Goal: Transaction & Acquisition: Download file/media

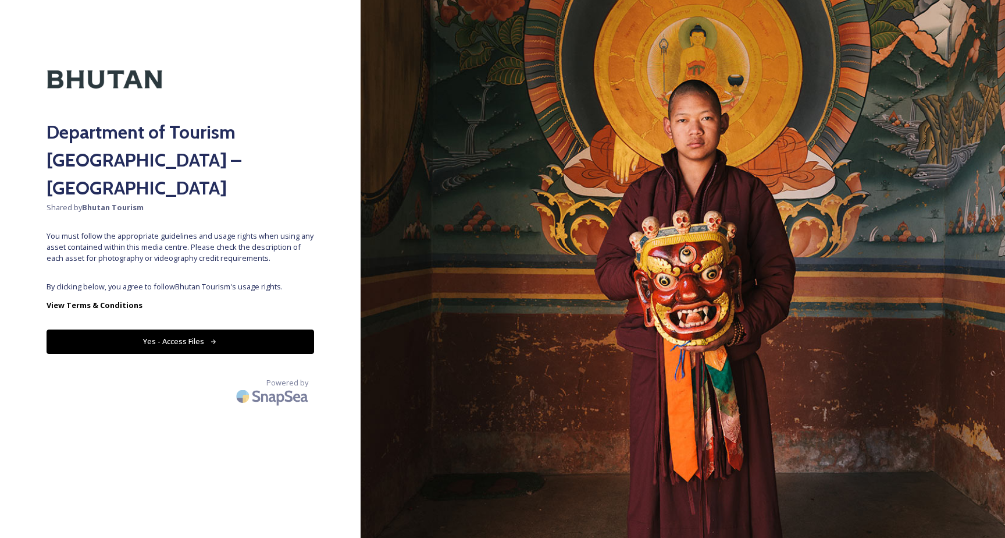
click at [195, 329] on button "Yes - Access Files" at bounding box center [181, 341] width 268 height 24
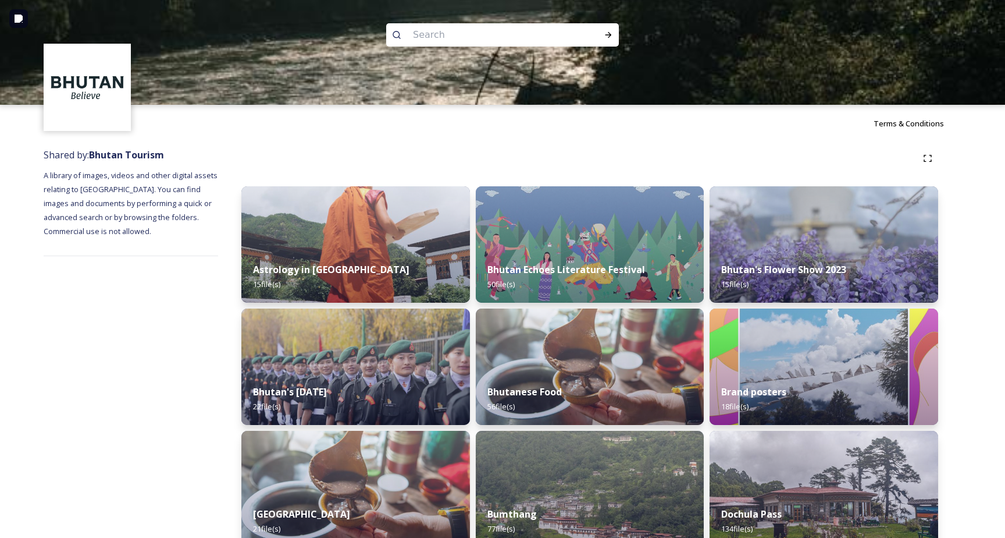
click at [461, 33] on input at bounding box center [486, 35] width 159 height 26
type input "paro"
click at [611, 32] on icon at bounding box center [608, 34] width 9 height 9
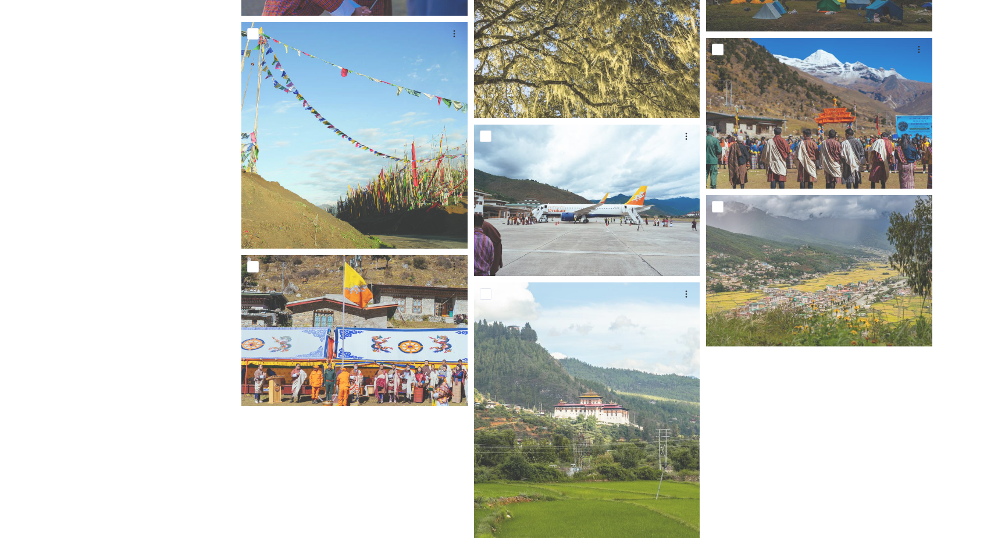
scroll to position [1033, 0]
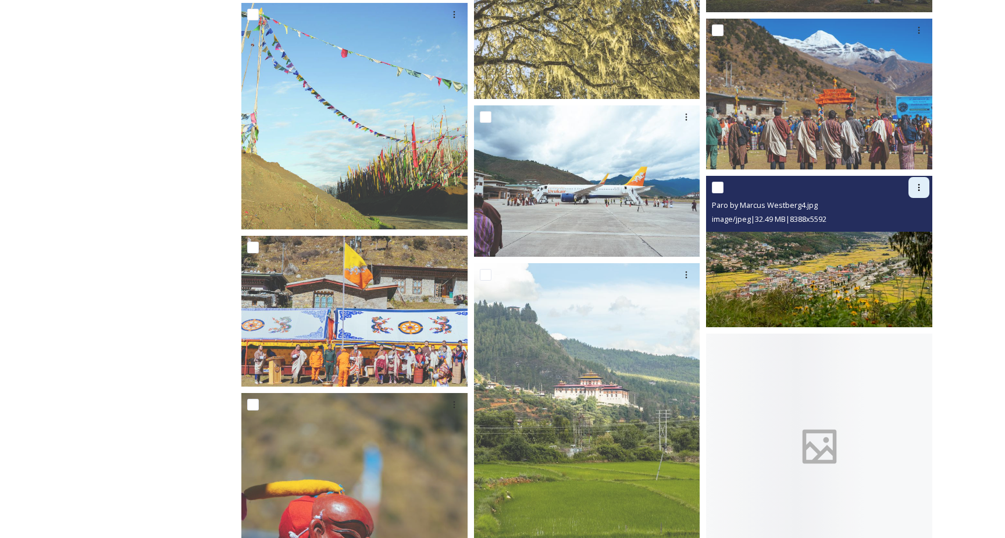
click at [922, 191] on icon at bounding box center [919, 187] width 9 height 9
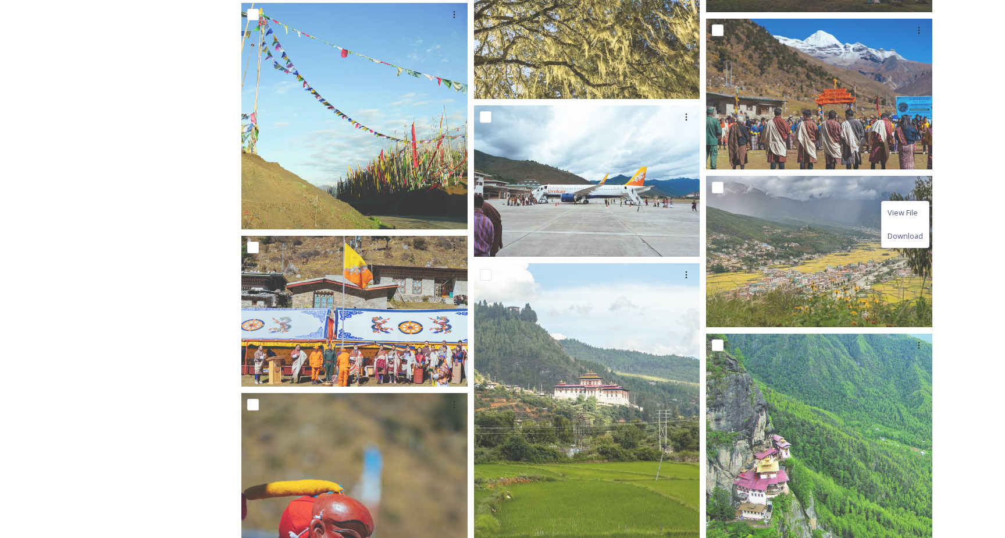
click at [207, 301] on div "Department of Tourism [GEOGRAPHIC_DATA] – Brand Centre A library of images, vid…" at bounding box center [131, 545] width 175 height 2872
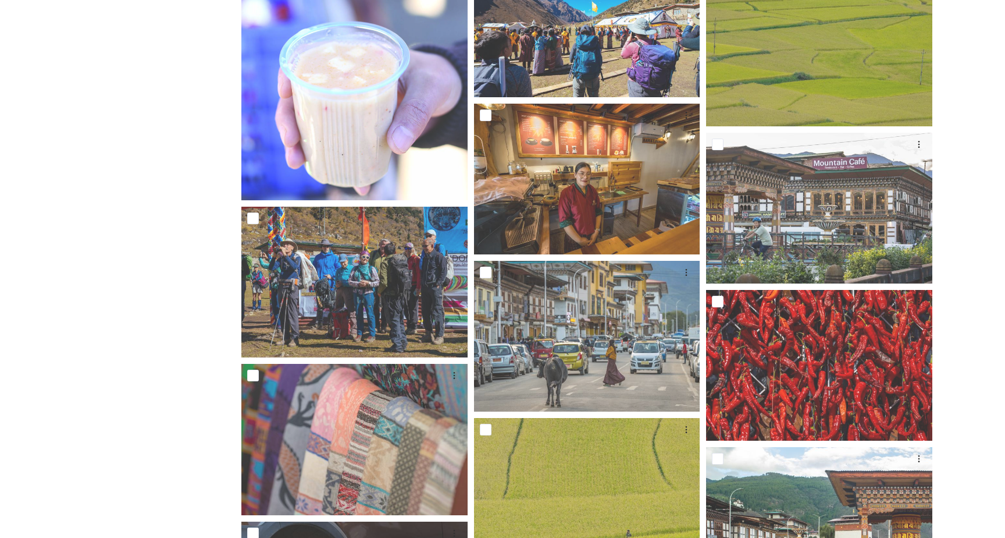
scroll to position [2776, 0]
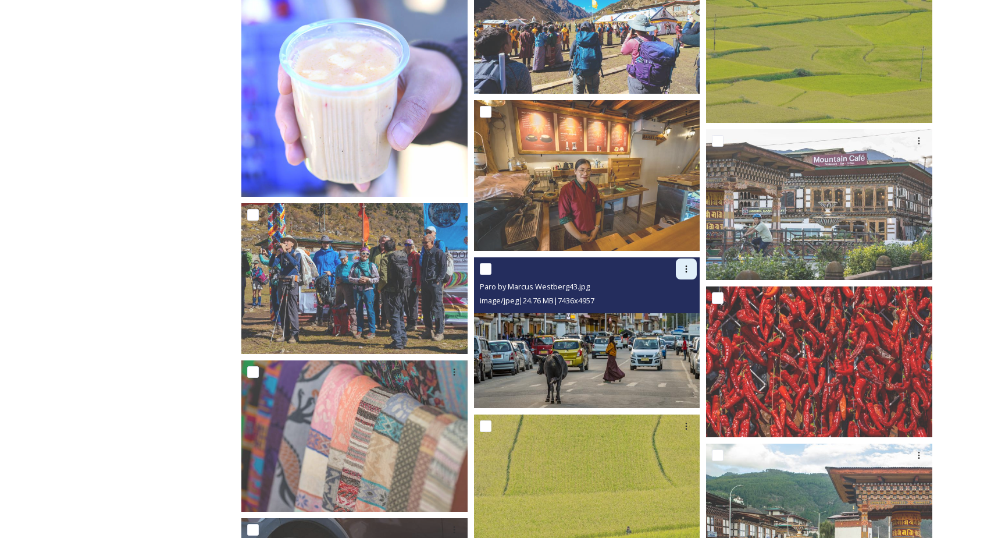
click at [685, 267] on icon at bounding box center [686, 268] width 9 height 9
click at [664, 318] on span "Download" at bounding box center [672, 316] width 35 height 11
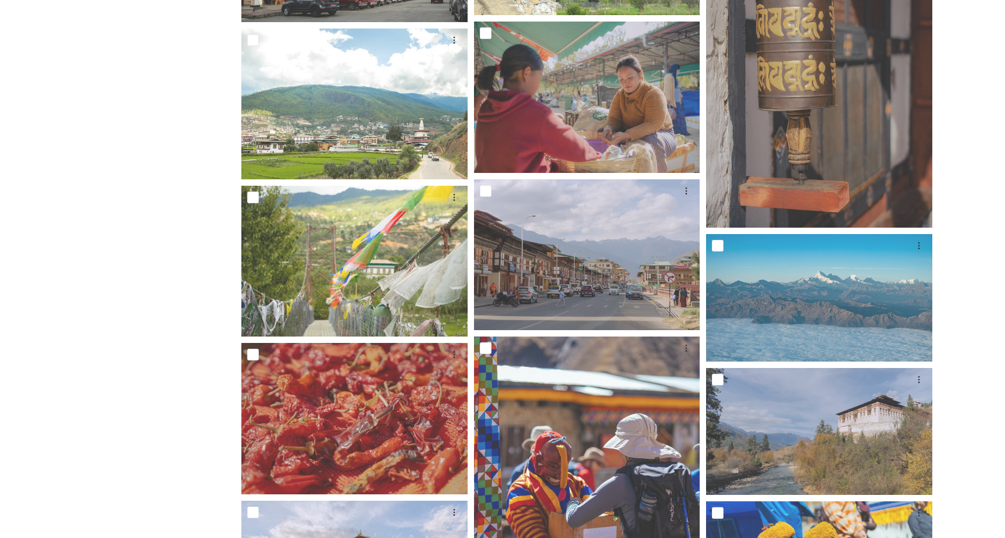
scroll to position [7934, 0]
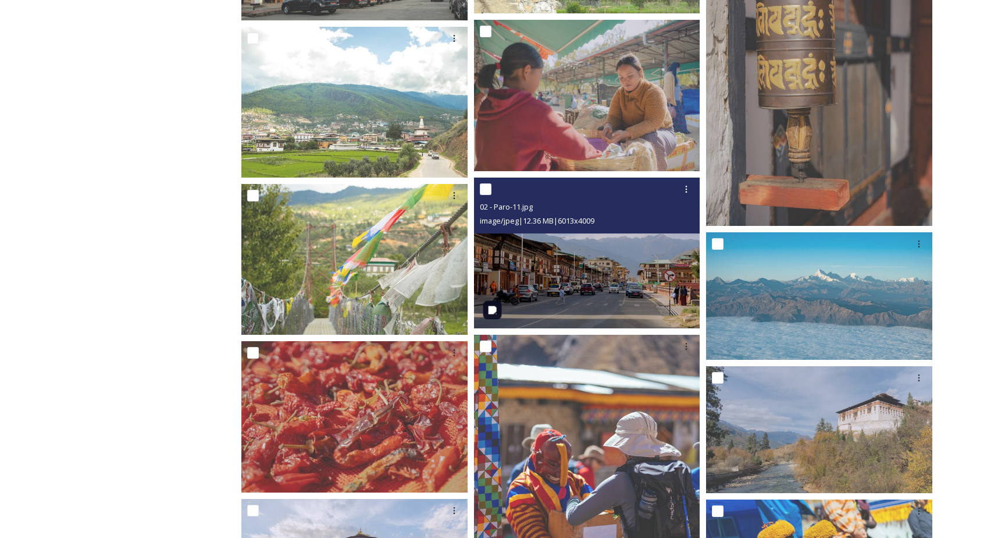
click at [538, 278] on img at bounding box center [587, 252] width 226 height 151
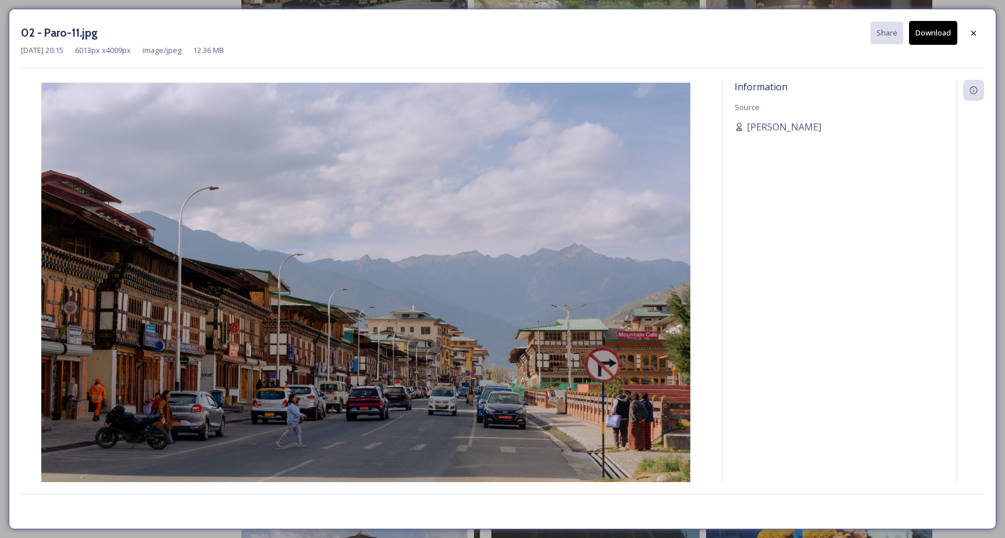
click at [925, 33] on button "Download" at bounding box center [933, 33] width 48 height 24
